Goal: Task Accomplishment & Management: Complete application form

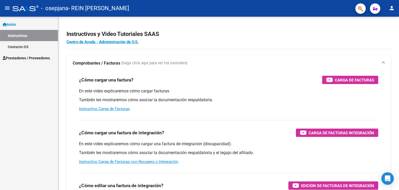
click at [29, 22] on link "Inicio" at bounding box center [29, 24] width 58 height 11
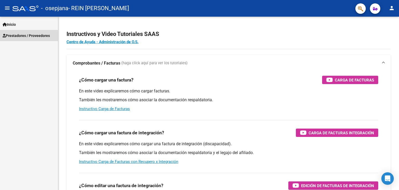
click at [17, 34] on span "Prestadores / Proveedores" at bounding box center [26, 36] width 47 height 6
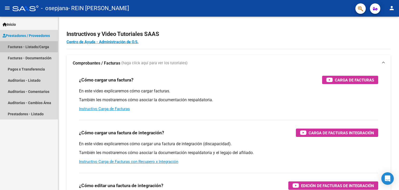
click at [23, 49] on link "Facturas - Listado/Carga" at bounding box center [29, 46] width 58 height 11
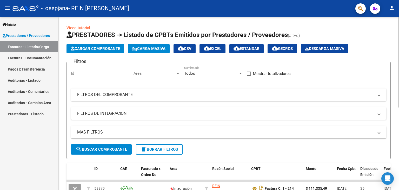
click at [101, 47] on span "Cargar Comprobante" at bounding box center [95, 48] width 49 height 5
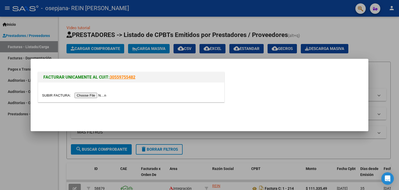
click at [83, 97] on input "file" at bounding box center [75, 94] width 66 height 5
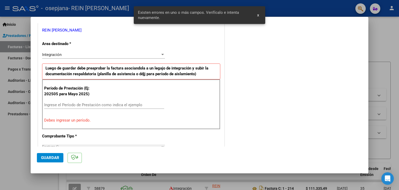
scroll to position [109, 0]
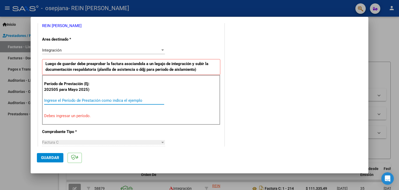
click at [55, 98] on input "Ingrese el Período de Prestación como indica el ejemplo" at bounding box center [104, 100] width 120 height 5
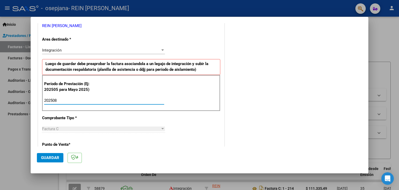
type input "202508"
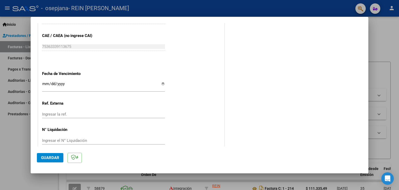
scroll to position [328, 0]
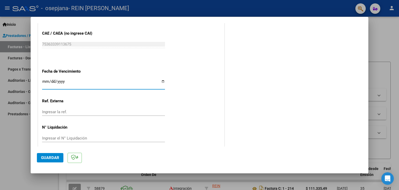
click at [45, 81] on input "Ingresar la fecha" at bounding box center [103, 83] width 123 height 8
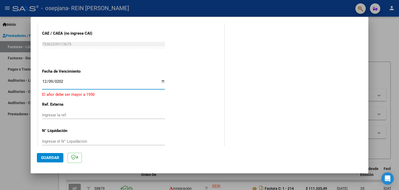
type input "[DATE]"
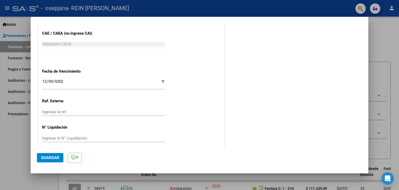
scroll to position [333, 0]
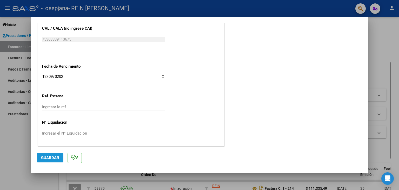
click at [53, 157] on span "Guardar" at bounding box center [50, 157] width 18 height 5
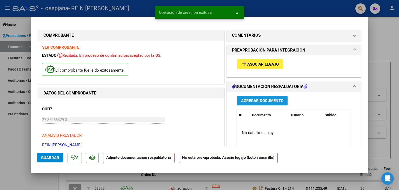
click at [261, 98] on span "Agregar Documento" at bounding box center [262, 100] width 42 height 5
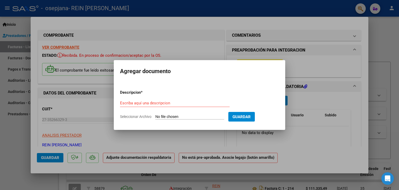
click at [147, 116] on span "Seleccionar Archivo" at bounding box center [135, 116] width 31 height 4
click at [155, 116] on input "Seleccionar Archivo" at bounding box center [189, 116] width 69 height 5
type input "C:\fakepath\PLANILLA DE ASISTENCIA [PERSON_NAME][DATE].pdf"
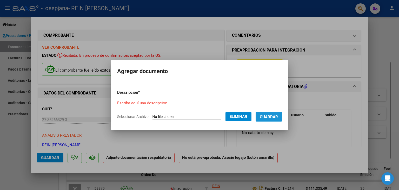
click at [276, 119] on span "Guardar" at bounding box center [269, 116] width 18 height 5
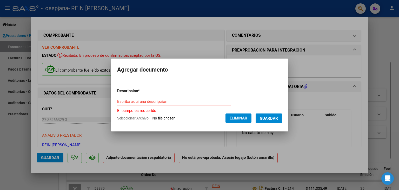
click at [197, 98] on div "Escriba aquí una descripcion" at bounding box center [174, 101] width 114 height 8
click at [197, 100] on input "Escriba aquí una descripcion" at bounding box center [174, 101] width 114 height 5
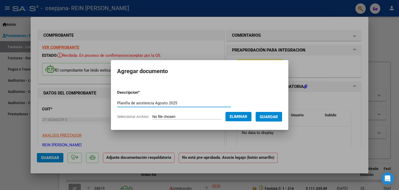
type input "Planilla de asistencia Agosto 2025"
click at [263, 118] on span "Guardar" at bounding box center [269, 116] width 18 height 5
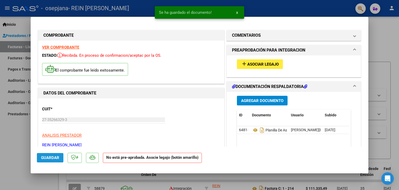
click at [47, 158] on span "Guardar" at bounding box center [50, 157] width 18 height 5
